Goal: Find specific fact: Find specific fact

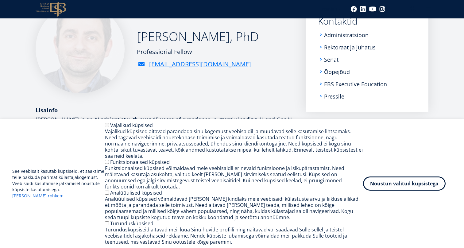
scroll to position [110, 0]
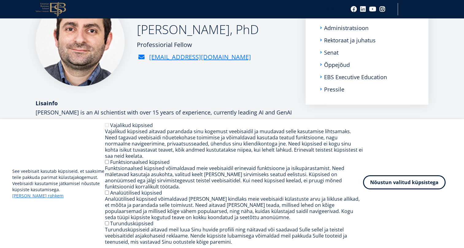
click at [379, 181] on button "Nõustun valitud küpsistega" at bounding box center [404, 182] width 82 height 14
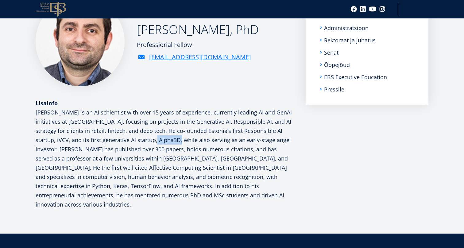
drag, startPoint x: 182, startPoint y: 139, endPoint x: 158, endPoint y: 136, distance: 24.1
click at [158, 136] on p "[PERSON_NAME] is an AI schientist with over 15 years of experience, currently l…" at bounding box center [165, 158] width 258 height 101
drag, startPoint x: 181, startPoint y: 139, endPoint x: 158, endPoint y: 139, distance: 22.7
click at [158, 139] on p "[PERSON_NAME] is an AI schientist with over 15 years of experience, currently l…" at bounding box center [165, 158] width 258 height 101
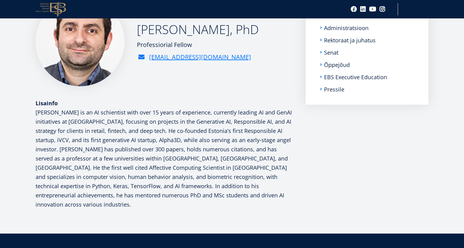
click at [176, 139] on p "[PERSON_NAME] is an AI schientist with over 15 years of experience, currently l…" at bounding box center [165, 158] width 258 height 101
drag, startPoint x: 180, startPoint y: 139, endPoint x: 159, endPoint y: 139, distance: 21.5
click at [159, 139] on p "[PERSON_NAME] is an AI schientist with over 15 years of experience, currently l…" at bounding box center [165, 158] width 258 height 101
copy p "Alpha3D"
